Goal: Task Accomplishment & Management: Use online tool/utility

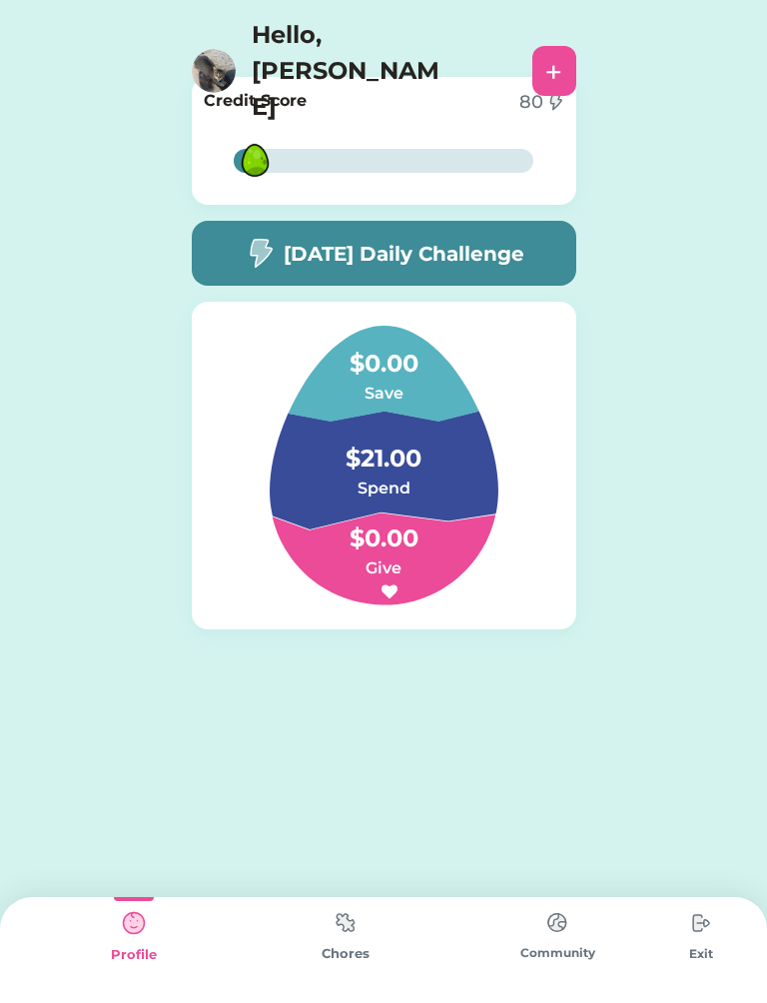
click at [484, 223] on div "[DATE] Daily Challenge" at bounding box center [384, 253] width 385 height 65
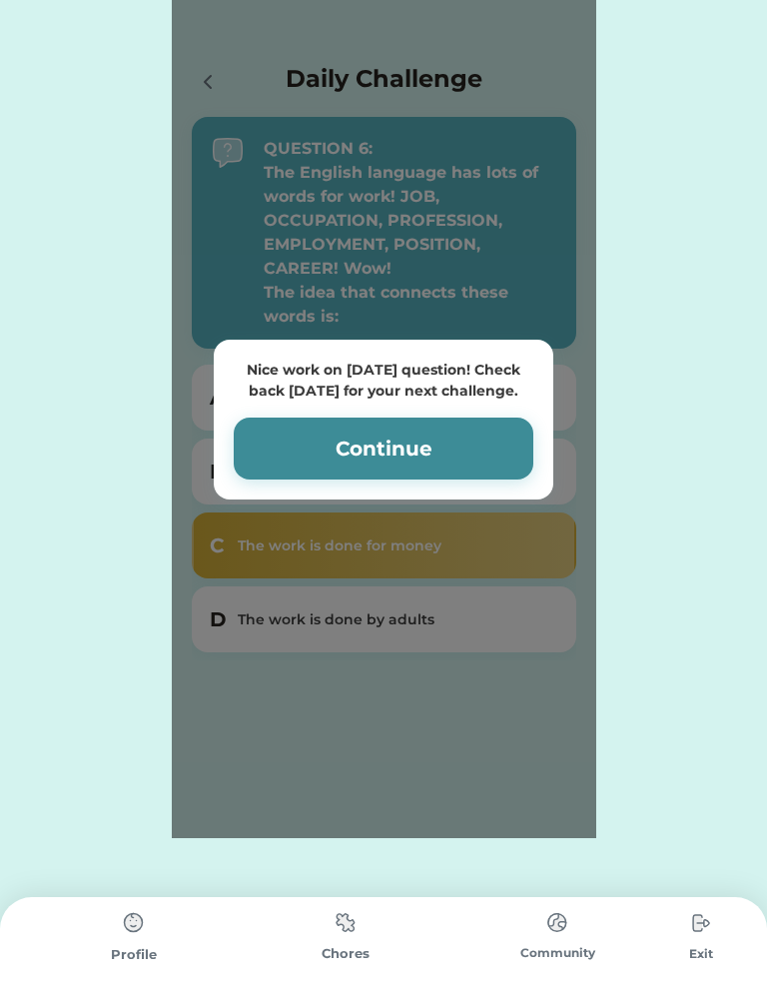
click at [208, 61] on div "Nice work on [DATE] question! Check back [DATE] for your next challenge. Contin…" at bounding box center [384, 419] width 425 height 838
click at [400, 437] on button "Continue" at bounding box center [384, 449] width 300 height 62
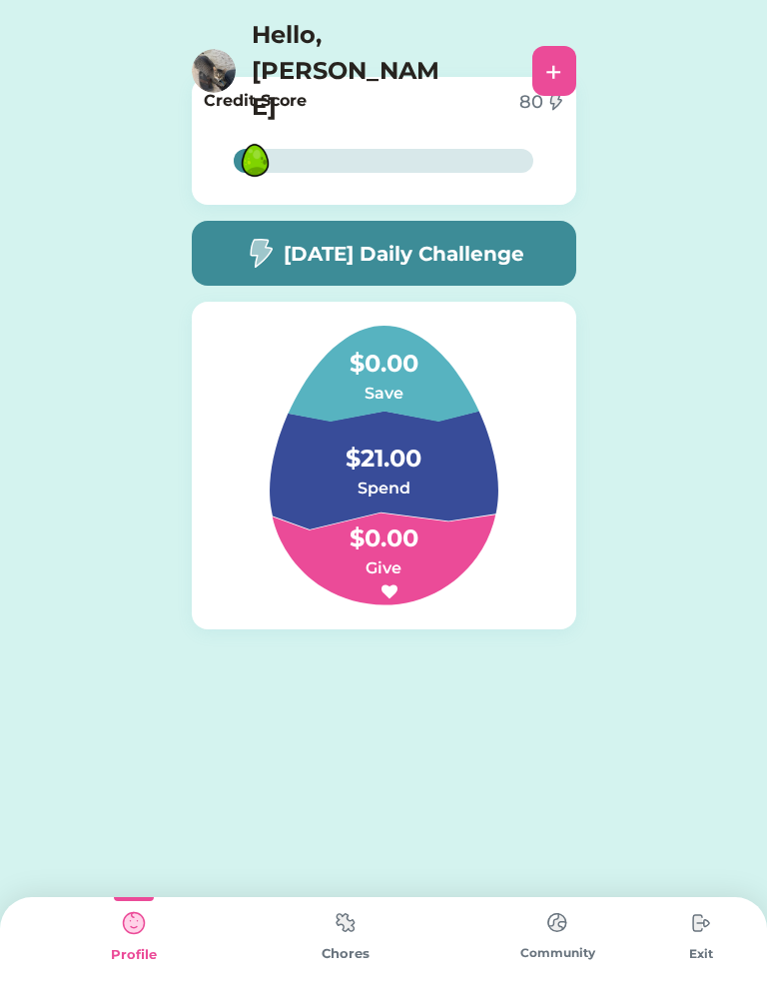
click at [365, 909] on img at bounding box center [346, 922] width 40 height 39
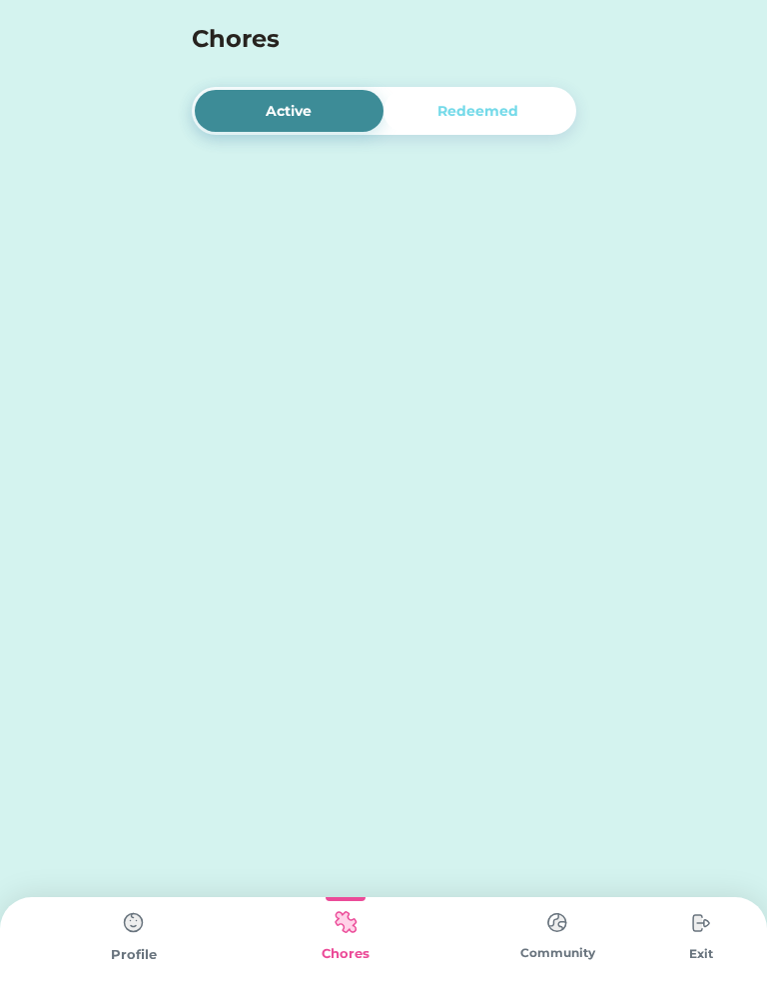
click at [349, 914] on img at bounding box center [346, 922] width 40 height 39
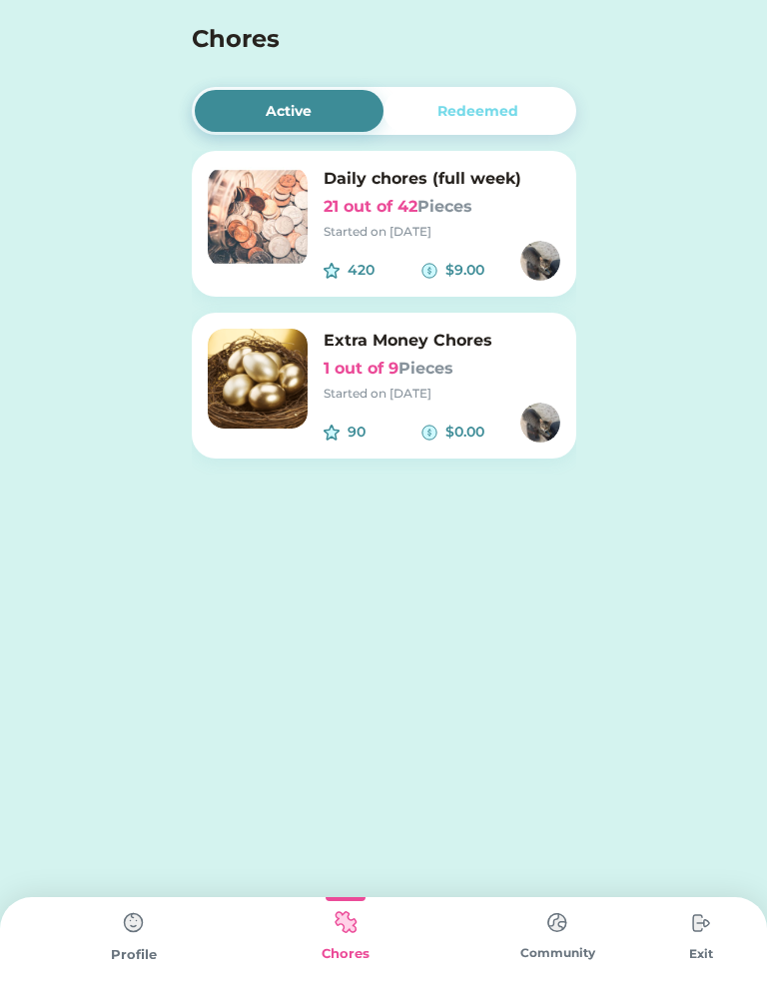
click at [404, 194] on div "Daily chores (full week) 21 out of 42 Pieces Started on [DATE]" at bounding box center [442, 204] width 237 height 74
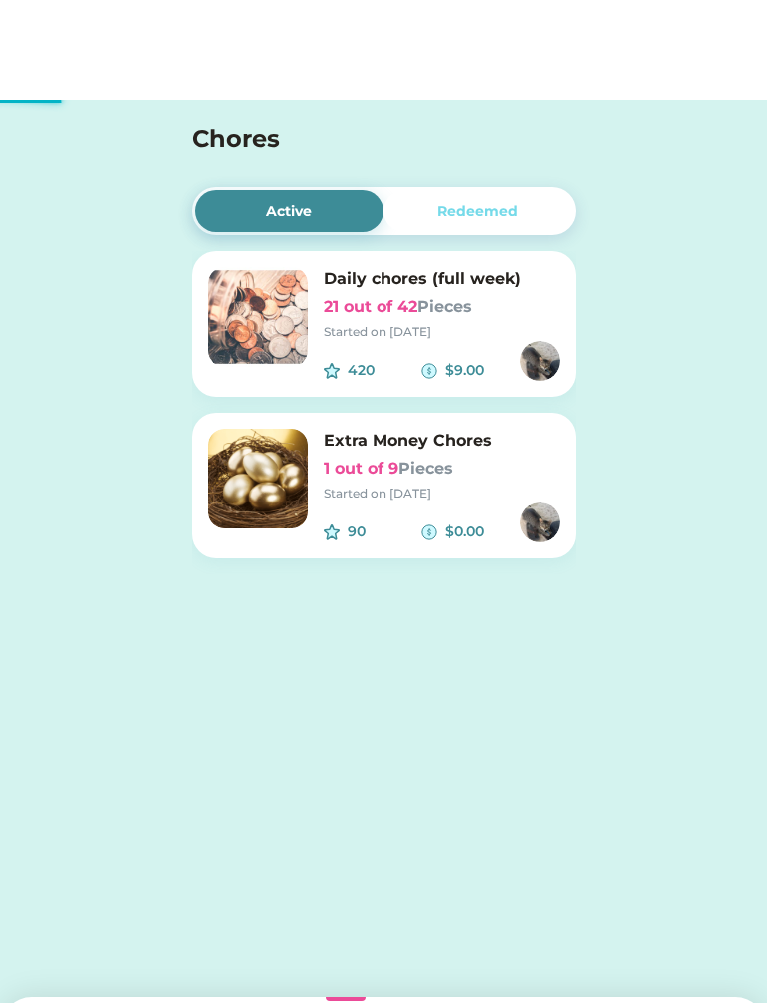
click at [229, 247] on img at bounding box center [258, 217] width 100 height 100
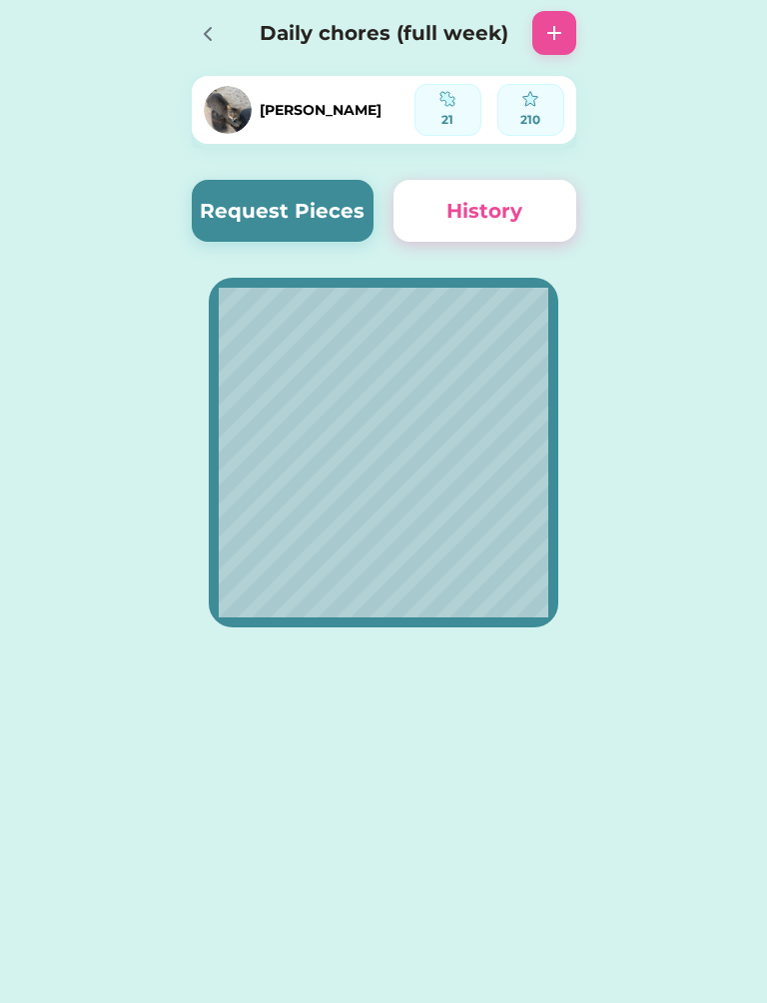
click at [284, 241] on button "Request Pieces" at bounding box center [283, 211] width 183 height 62
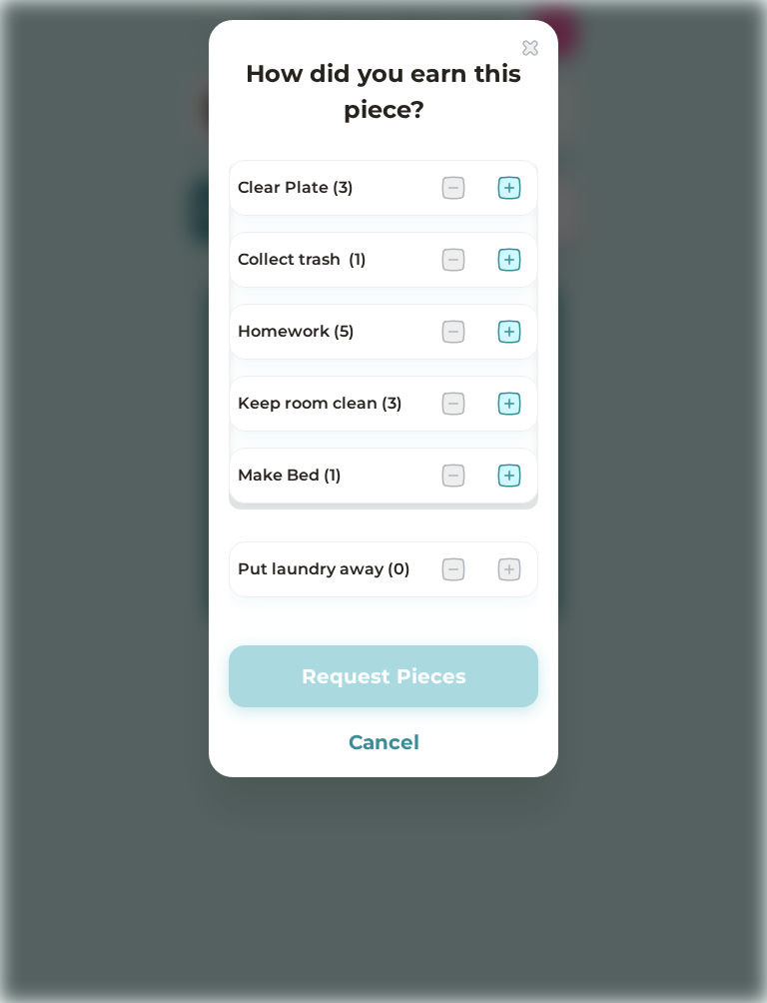
click at [523, 466] on div "Make Bed (1)" at bounding box center [384, 476] width 310 height 56
click at [521, 477] on img at bounding box center [510, 476] width 24 height 24
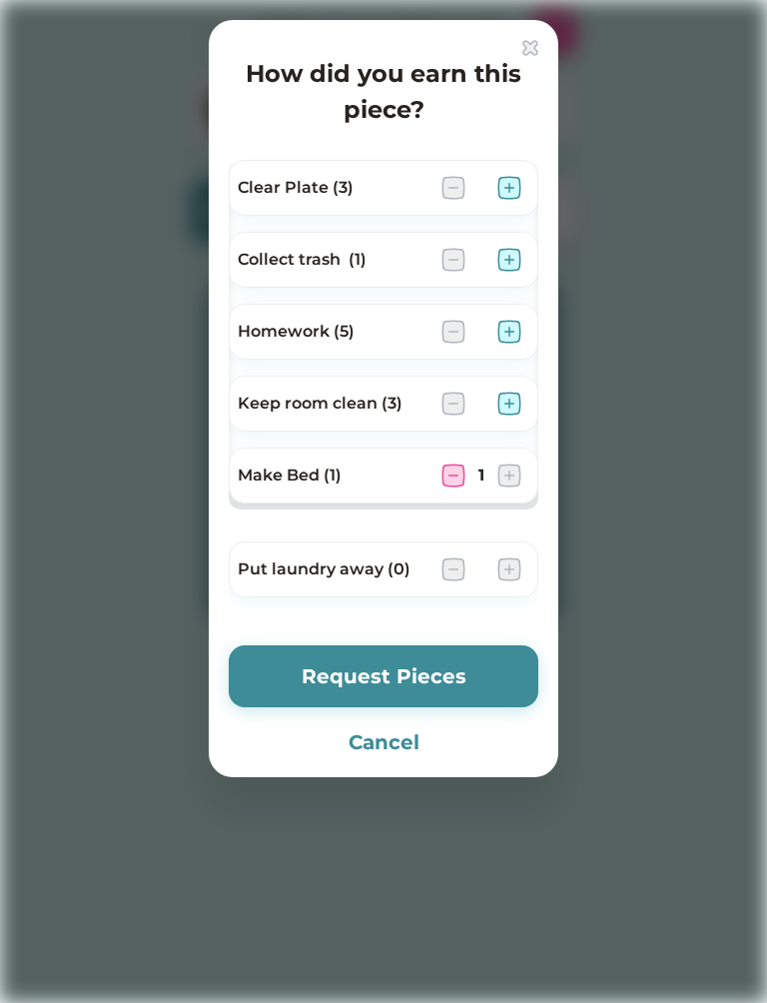
click at [488, 492] on div "Make Bed (1) 1" at bounding box center [384, 476] width 310 height 56
click at [516, 177] on img at bounding box center [510, 188] width 24 height 24
click at [507, 260] on img at bounding box center [510, 260] width 24 height 24
click at [509, 408] on img at bounding box center [510, 404] width 24 height 24
click at [511, 570] on img at bounding box center [510, 570] width 24 height 24
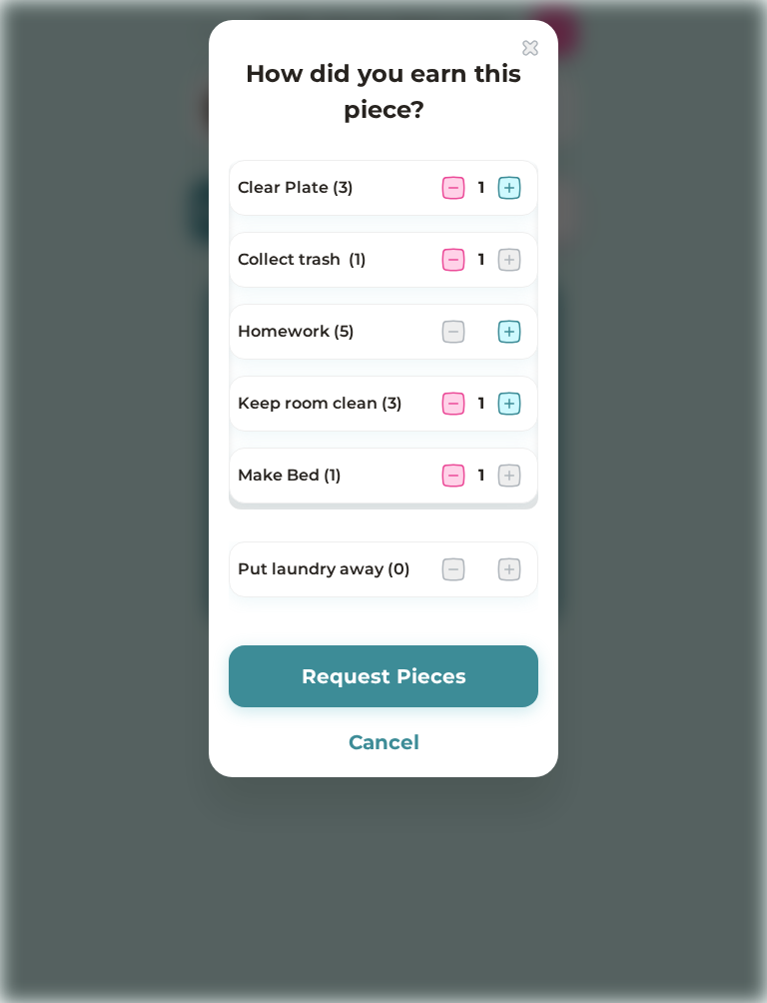
click at [509, 564] on img at bounding box center [510, 570] width 24 height 24
click at [508, 563] on img at bounding box center [510, 570] width 24 height 24
click at [509, 571] on img at bounding box center [510, 570] width 24 height 24
click at [518, 564] on img at bounding box center [510, 570] width 24 height 24
click at [507, 570] on img at bounding box center [510, 570] width 24 height 24
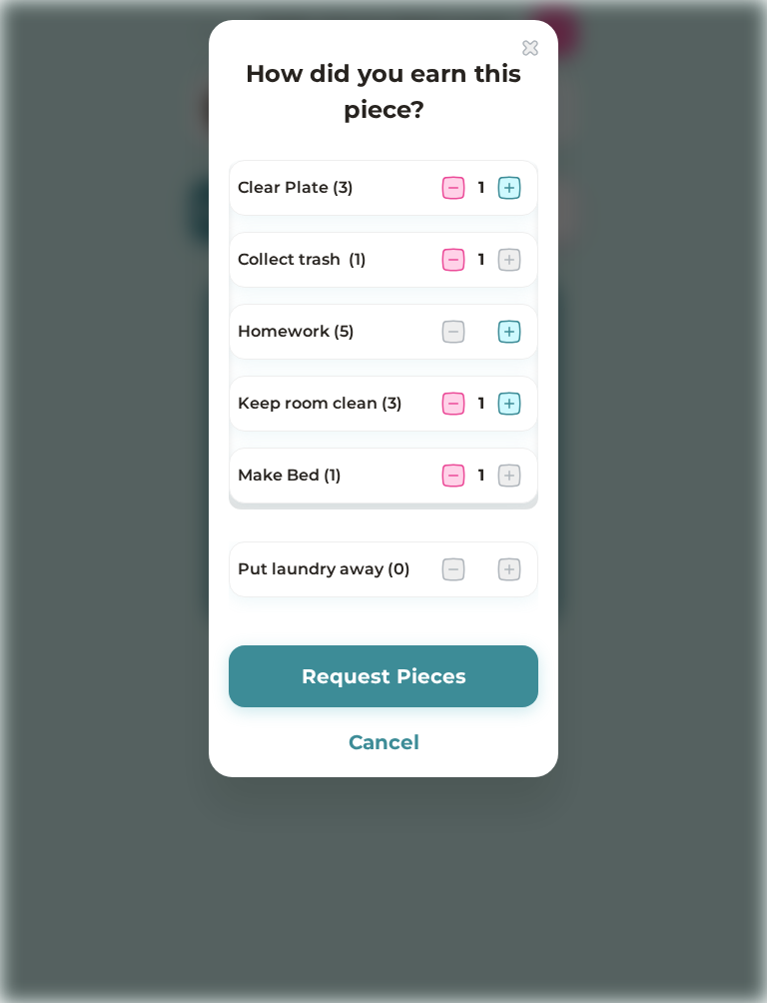
click at [506, 572] on img at bounding box center [510, 570] width 24 height 24
click at [498, 582] on div "Put laundry away (0)" at bounding box center [384, 570] width 310 height 56
click at [461, 662] on button "Request Pieces" at bounding box center [384, 677] width 310 height 62
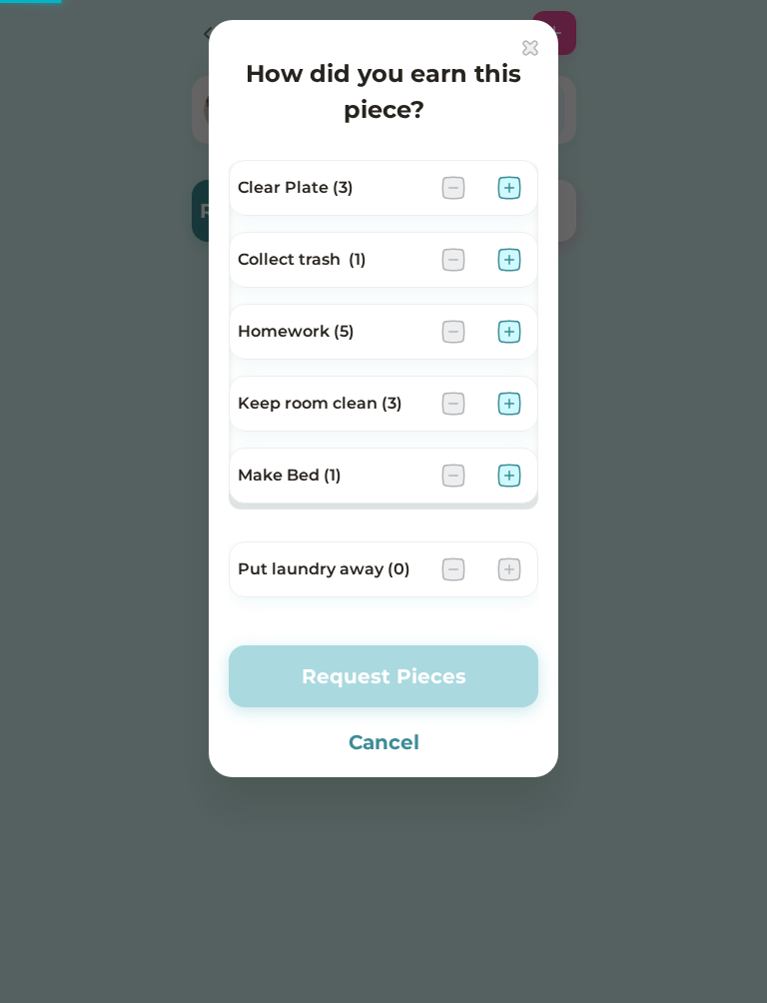
click at [441, 674] on button "Request Pieces" at bounding box center [384, 677] width 310 height 62
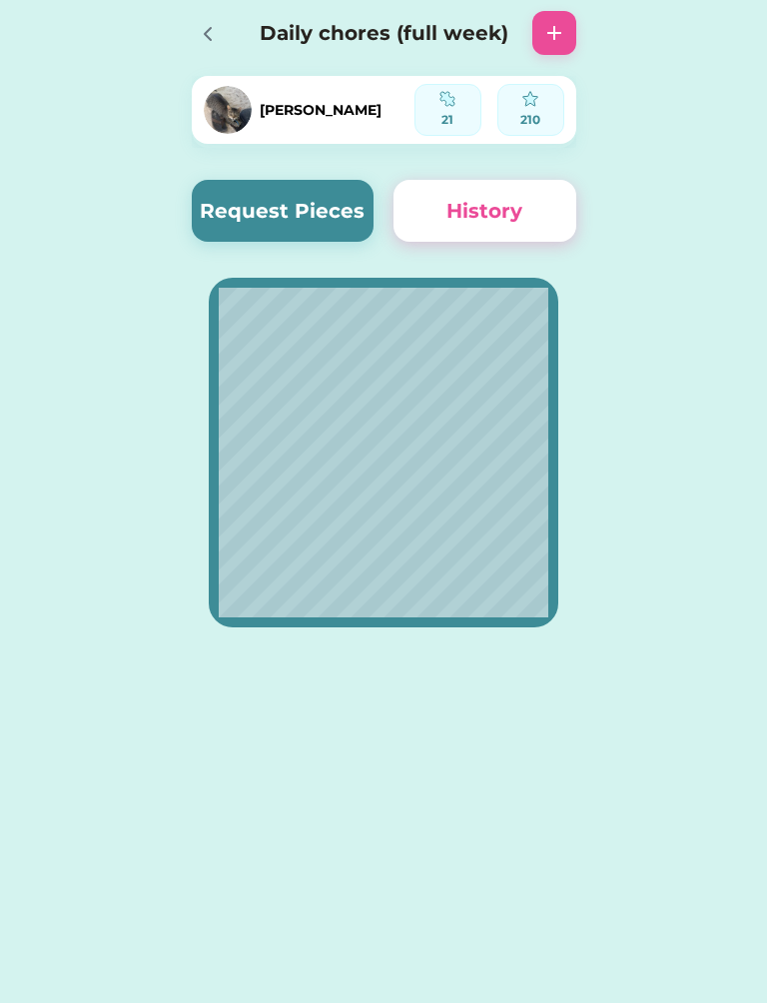
click at [195, 25] on div at bounding box center [207, 33] width 30 height 30
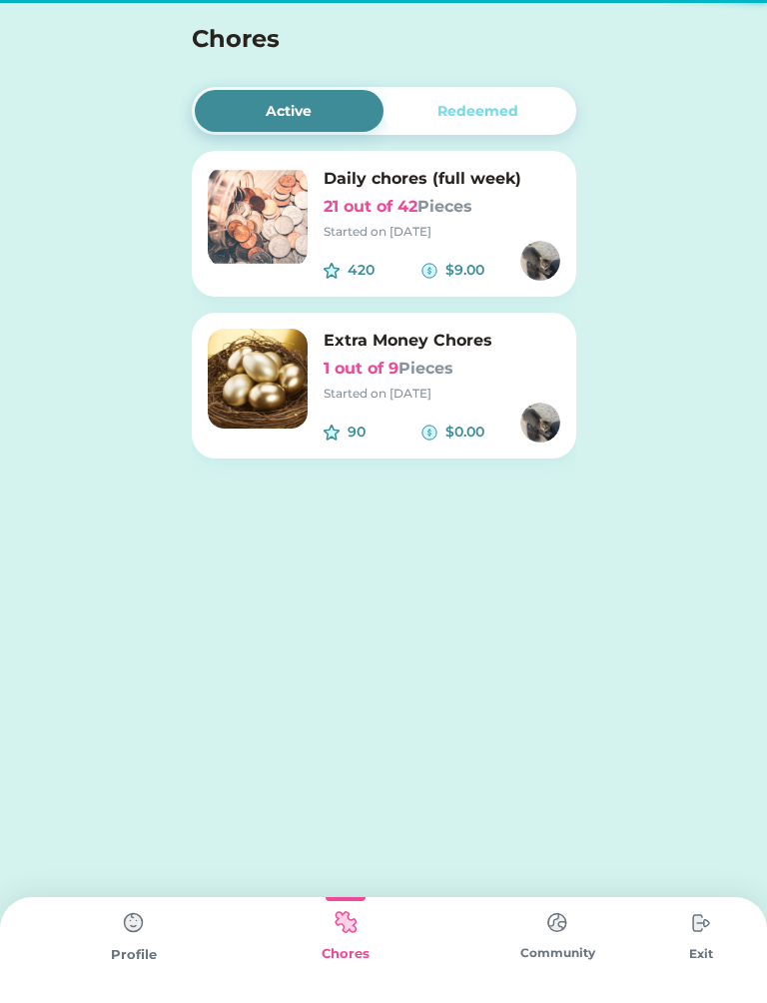
click at [241, 388] on img at bounding box center [258, 379] width 100 height 100
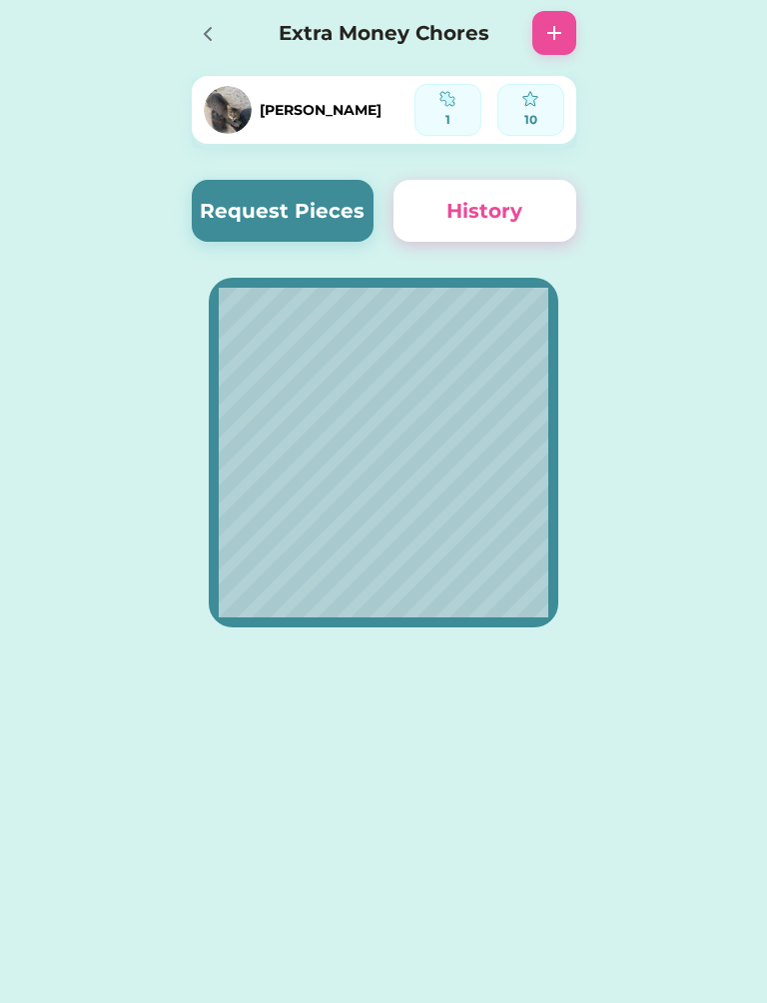
click at [316, 197] on button "Request Pieces" at bounding box center [283, 211] width 183 height 62
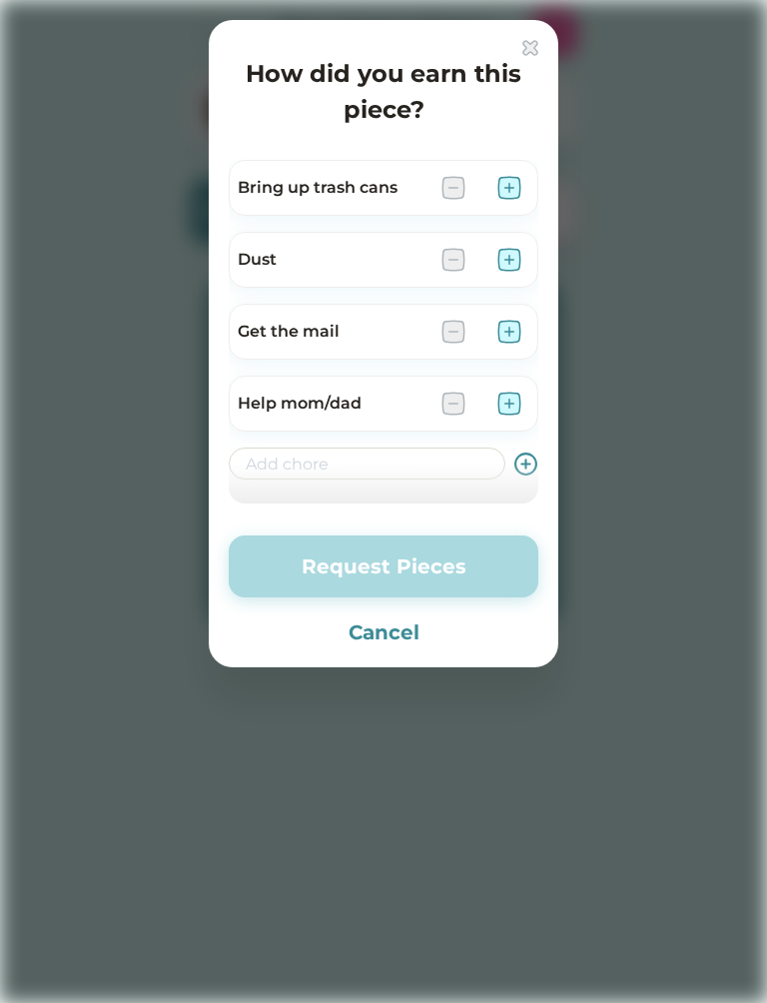
click at [517, 401] on img at bounding box center [510, 404] width 24 height 24
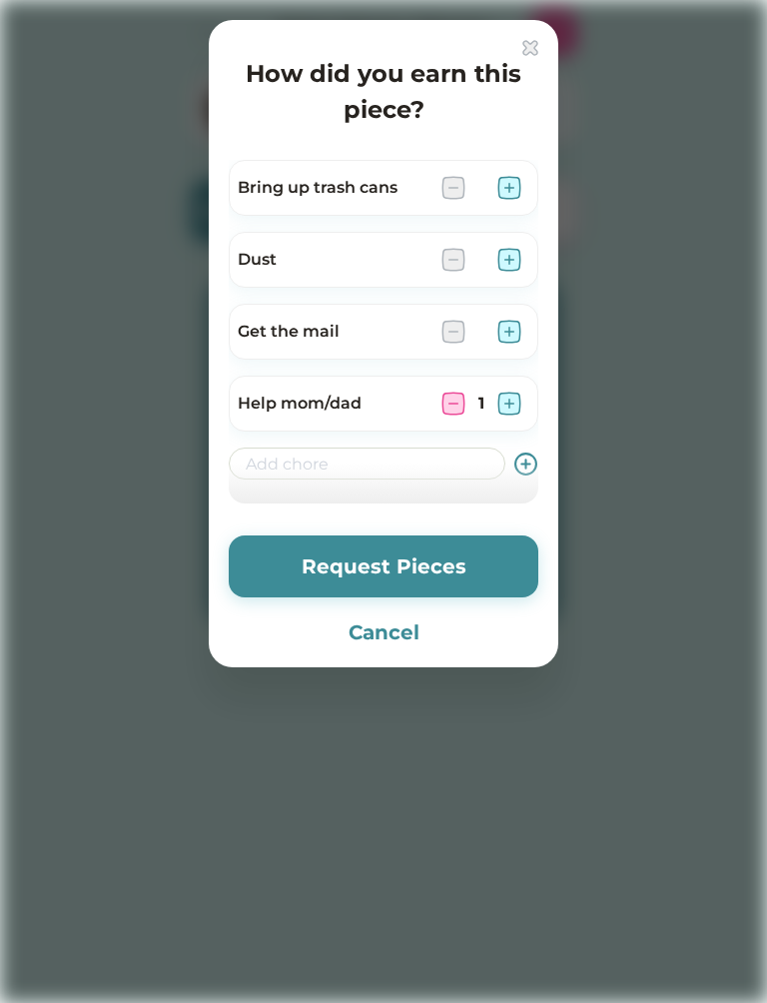
click at [510, 412] on img at bounding box center [510, 404] width 24 height 24
click at [499, 407] on img at bounding box center [510, 404] width 24 height 24
click at [509, 405] on img at bounding box center [510, 404] width 24 height 24
click at [492, 397] on div "4" at bounding box center [482, 404] width 80 height 24
click at [506, 397] on img at bounding box center [510, 404] width 24 height 24
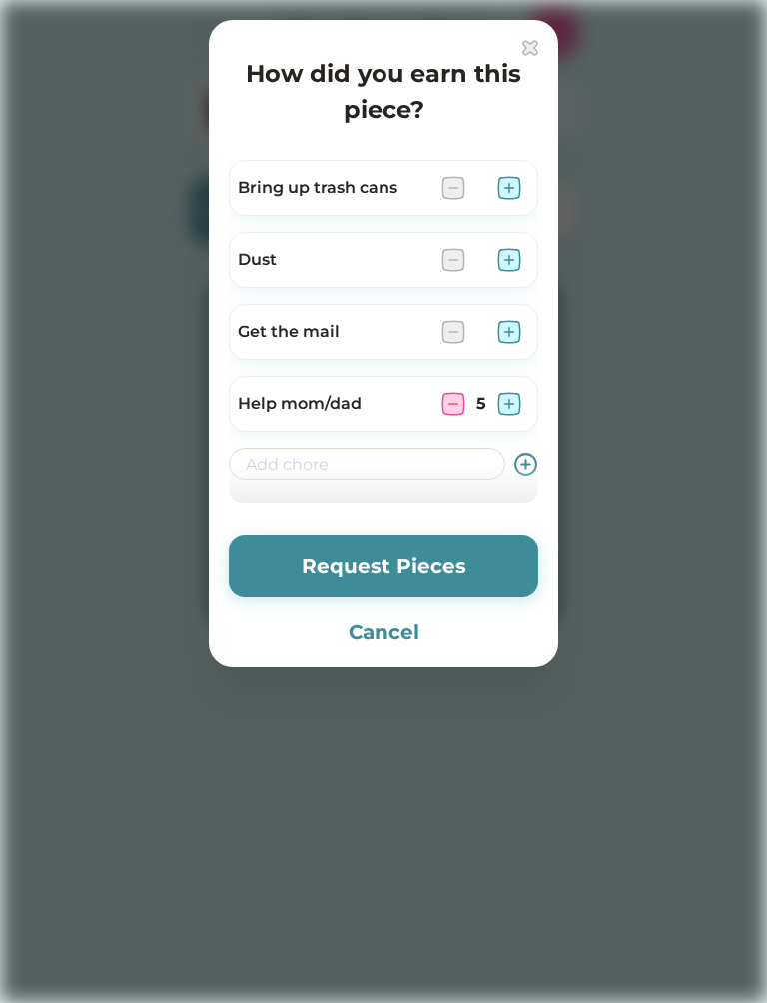
click at [518, 397] on img at bounding box center [510, 404] width 24 height 24
click at [455, 403] on img at bounding box center [454, 404] width 24 height 24
click at [464, 410] on img at bounding box center [454, 404] width 24 height 24
click at [454, 393] on img at bounding box center [454, 404] width 24 height 24
click at [365, 462] on input "input" at bounding box center [367, 464] width 277 height 32
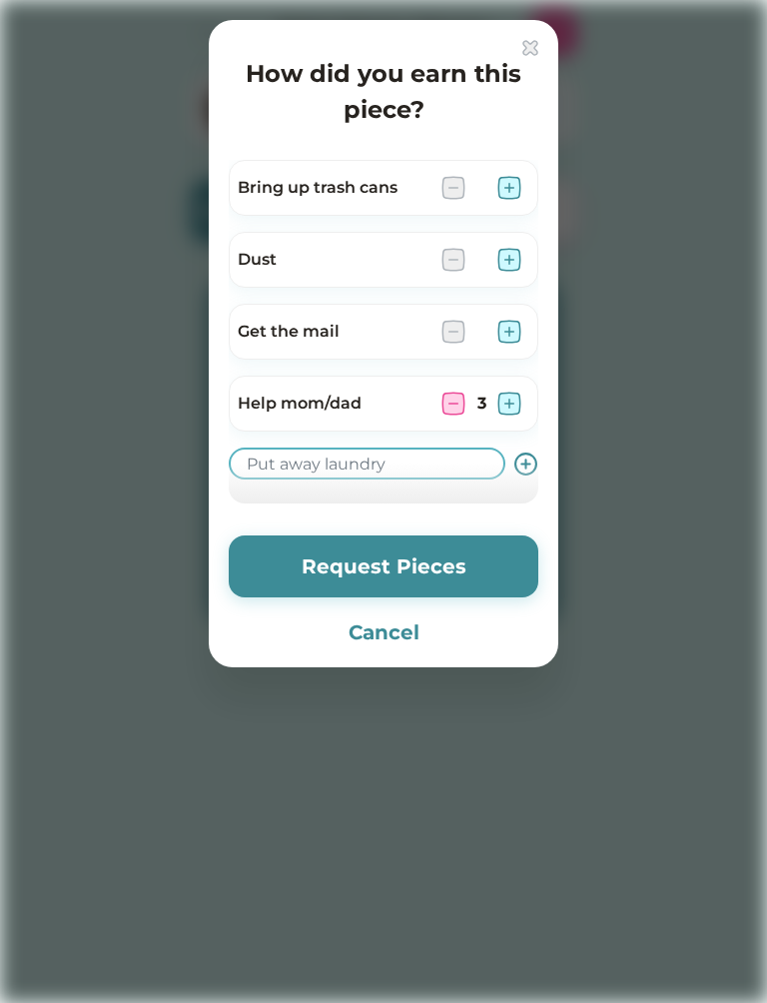
type input "Put away laundry"
click at [480, 565] on button "Request Pieces" at bounding box center [384, 567] width 310 height 62
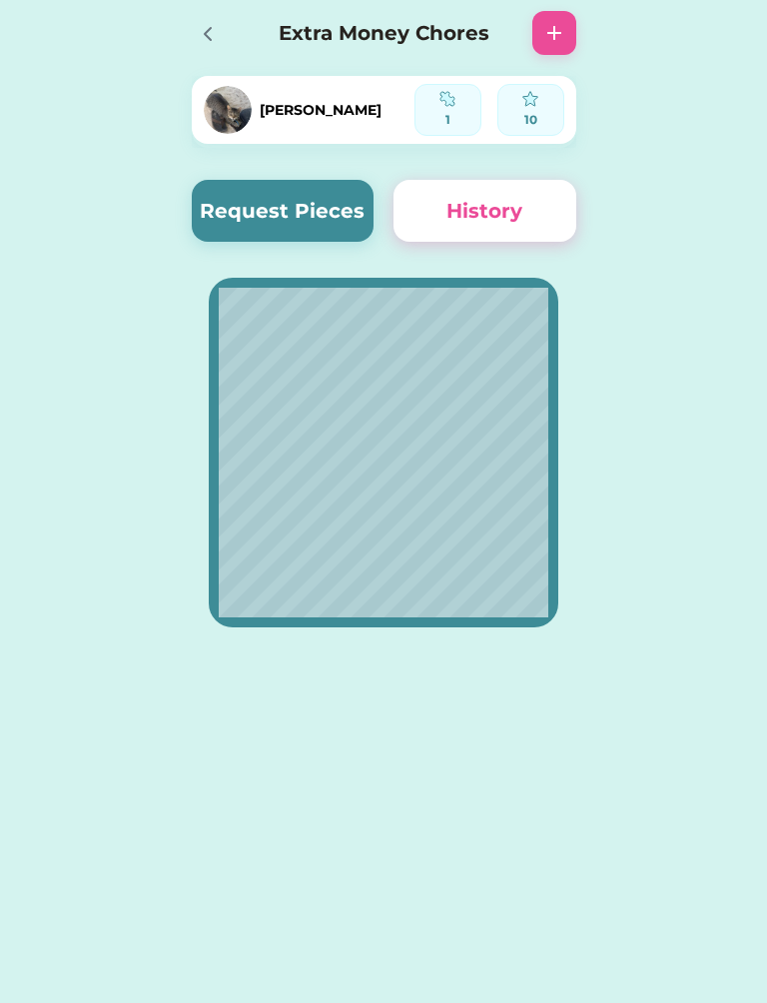
click at [327, 219] on button "Request Pieces" at bounding box center [283, 211] width 183 height 62
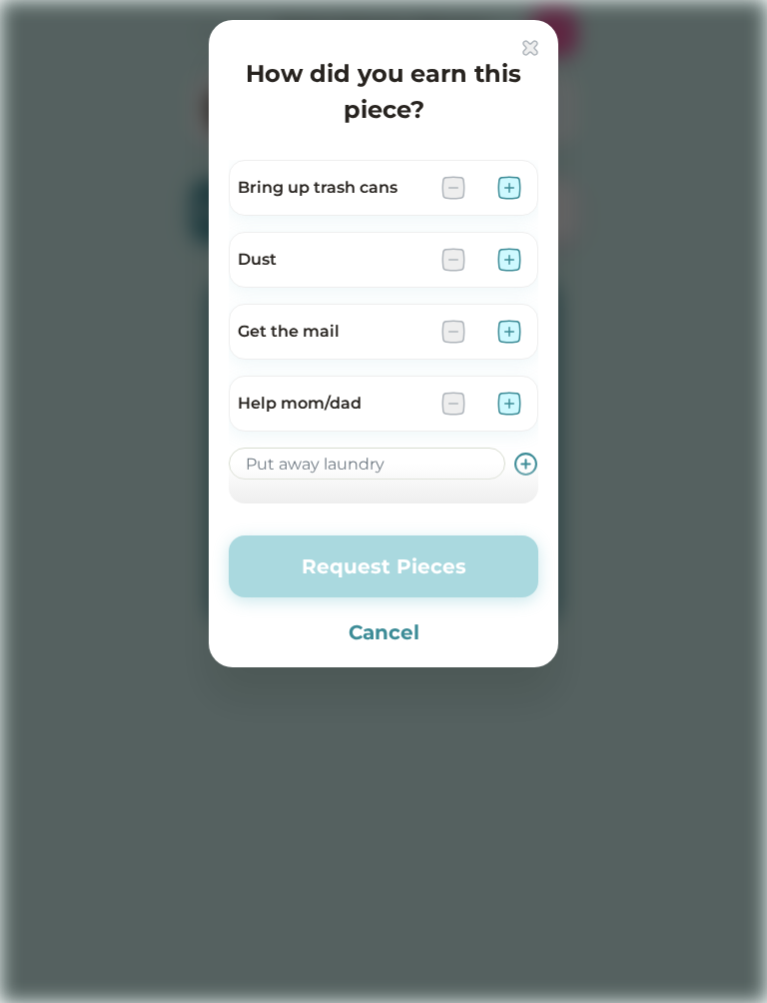
click at [527, 460] on use at bounding box center [526, 464] width 21 height 21
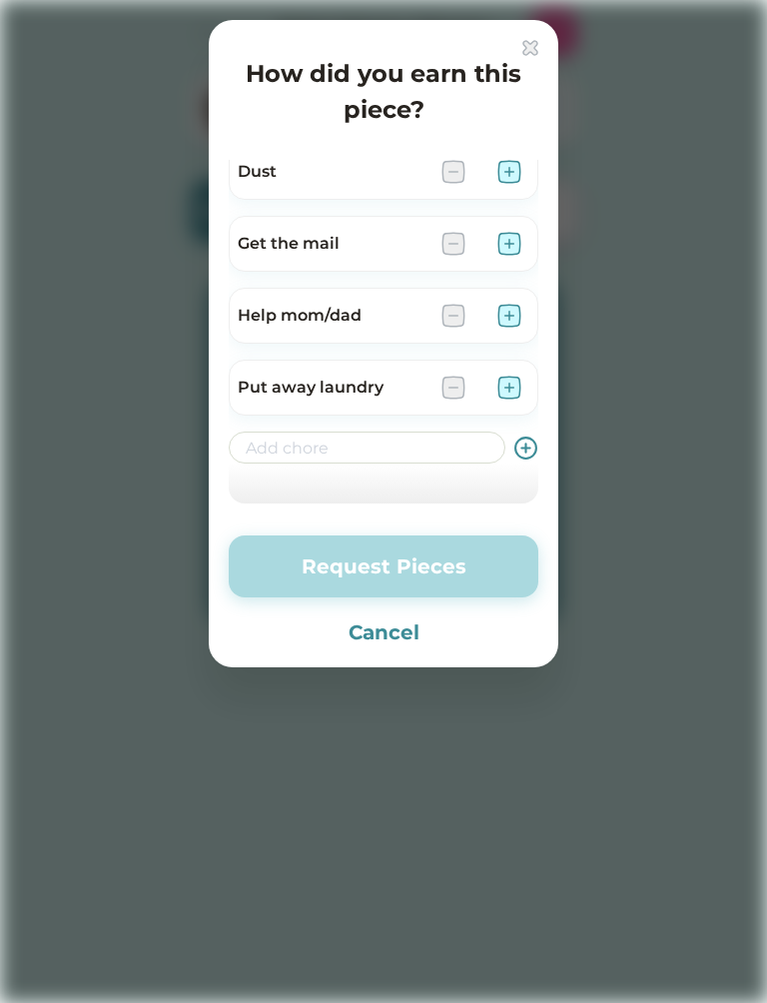
click at [508, 397] on img at bounding box center [510, 388] width 24 height 24
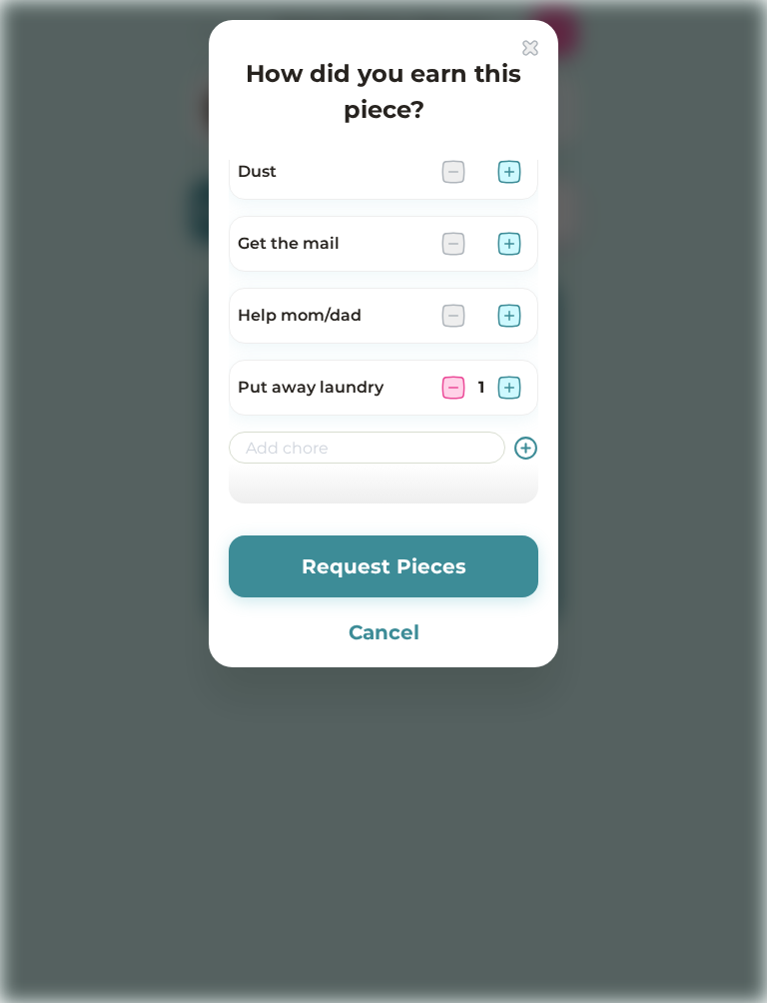
click at [484, 577] on button "Request Pieces" at bounding box center [384, 567] width 310 height 62
